Goal: Information Seeking & Learning: Learn about a topic

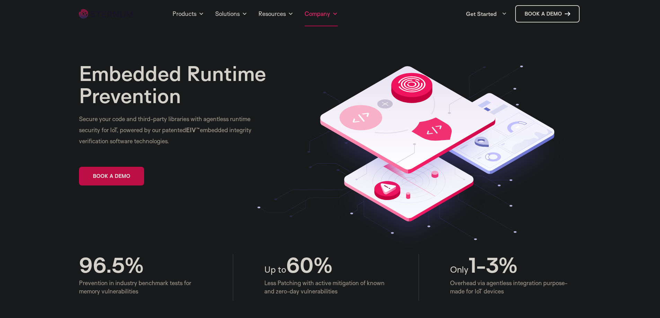
click at [320, 14] on link "Company" at bounding box center [321, 13] width 33 height 25
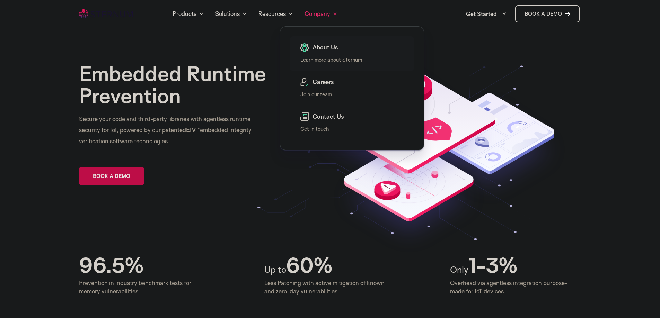
click at [327, 54] on div "About Us" at bounding box center [353, 49] width 107 height 12
click at [335, 57] on link "Learn more about Sternum" at bounding box center [331, 59] width 62 height 7
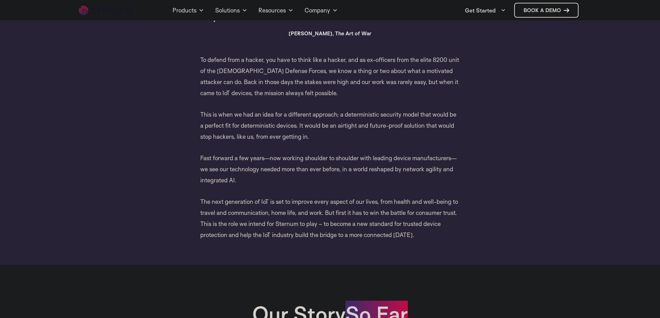
scroll to position [446, 0]
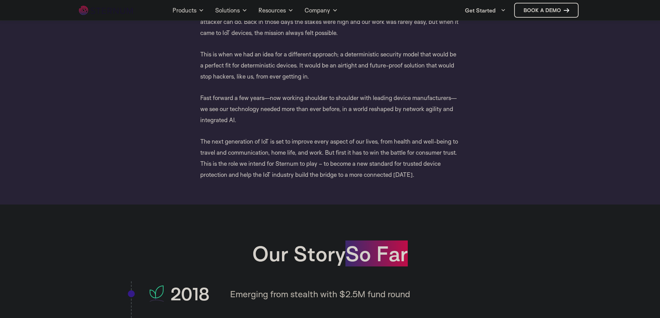
click at [309, 162] on p "The next generation of IoT is set to improve every aspect of our lives, from he…" at bounding box center [330, 158] width 260 height 44
click at [308, 162] on p "The next generation of IoT is set to improve every aspect of our lives, from he…" at bounding box center [330, 158] width 260 height 44
copy p "Sternum"
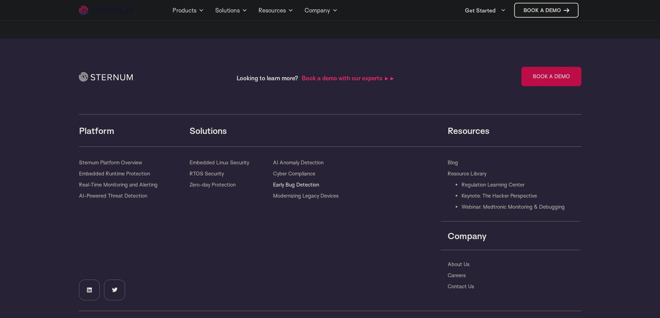
scroll to position [2289, 0]
